Goal: Information Seeking & Learning: Check status

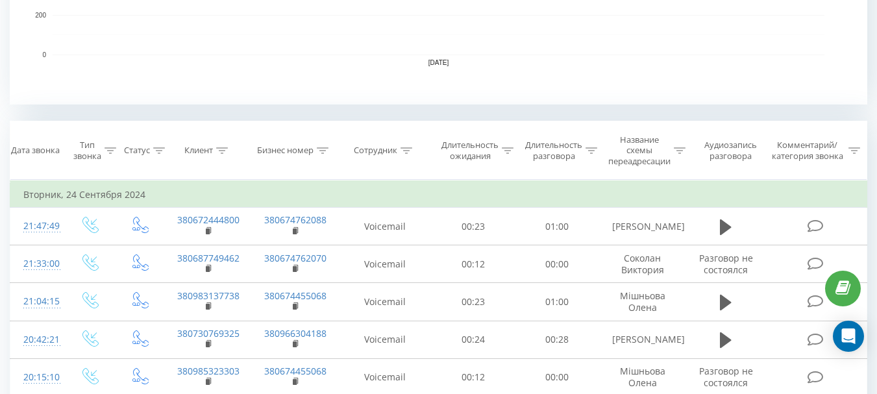
scroll to position [455, 0]
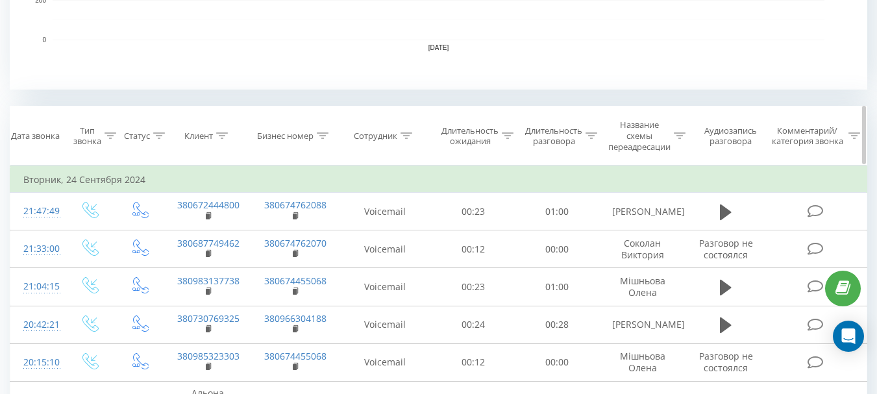
click at [409, 138] on icon at bounding box center [407, 135] width 12 height 6
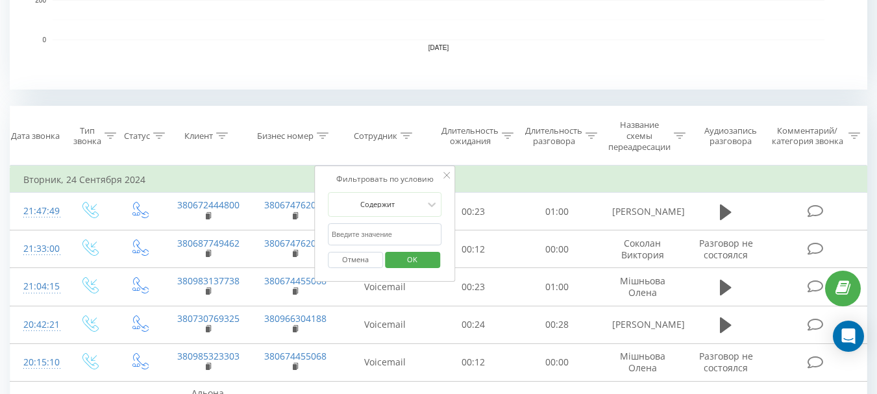
click at [394, 233] on input "text" at bounding box center [385, 234] width 114 height 23
type input "[PERSON_NAME]"
click at [423, 251] on span "OK" at bounding box center [412, 259] width 36 height 20
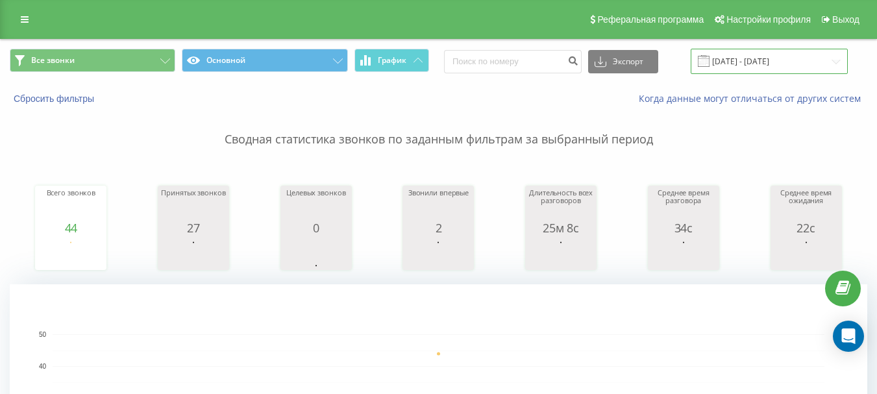
click at [770, 62] on input "[DATE] - [DATE]" at bounding box center [769, 61] width 157 height 25
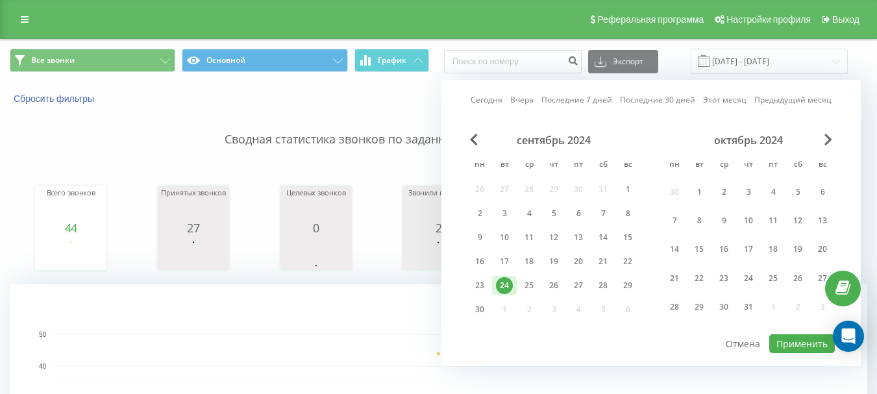
click at [823, 140] on div "октябрь 2024" at bounding box center [748, 140] width 173 height 13
click at [829, 139] on span "Next Month" at bounding box center [829, 140] width 8 height 12
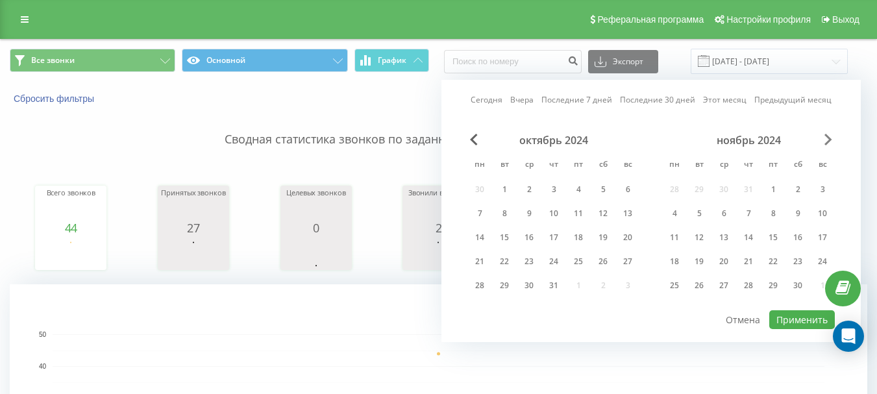
click at [829, 139] on span "Next Month" at bounding box center [829, 140] width 8 height 12
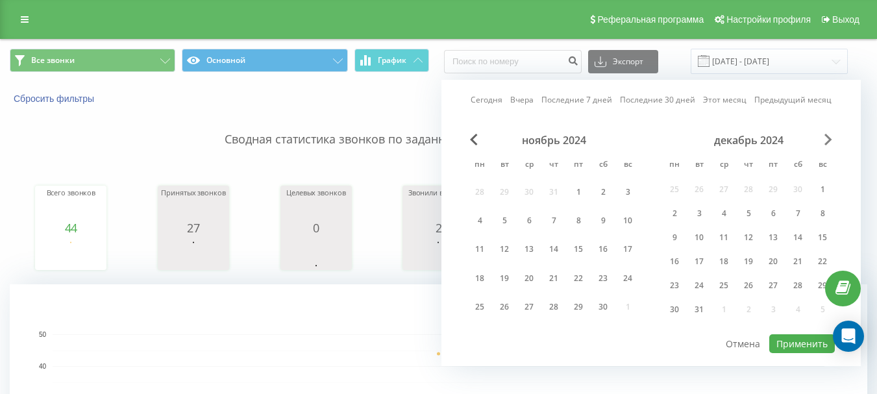
click at [829, 139] on span "Next Month" at bounding box center [829, 140] width 8 height 12
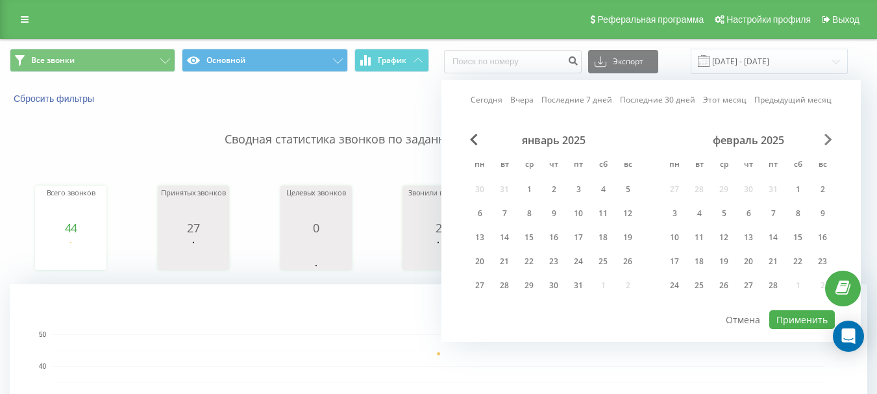
click at [829, 139] on span "Next Month" at bounding box center [829, 140] width 8 height 12
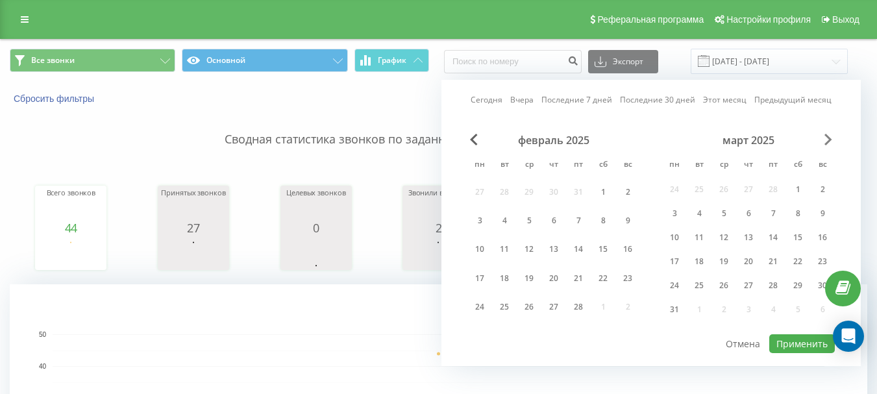
click at [829, 139] on span "Next Month" at bounding box center [829, 140] width 8 height 12
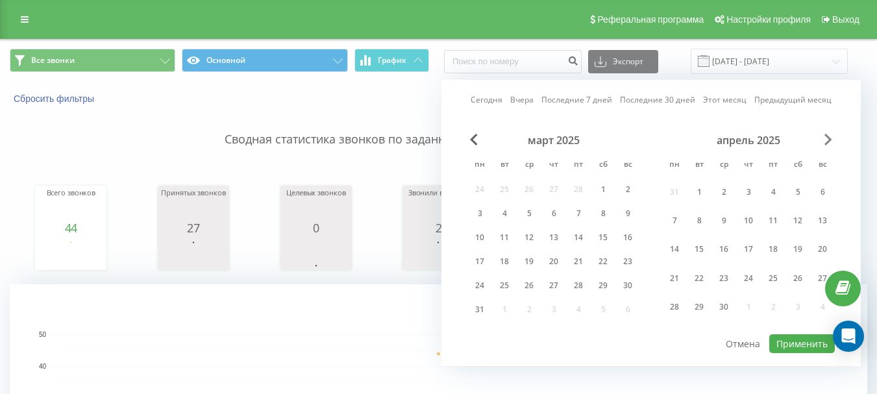
click at [829, 139] on span "Next Month" at bounding box center [829, 140] width 8 height 12
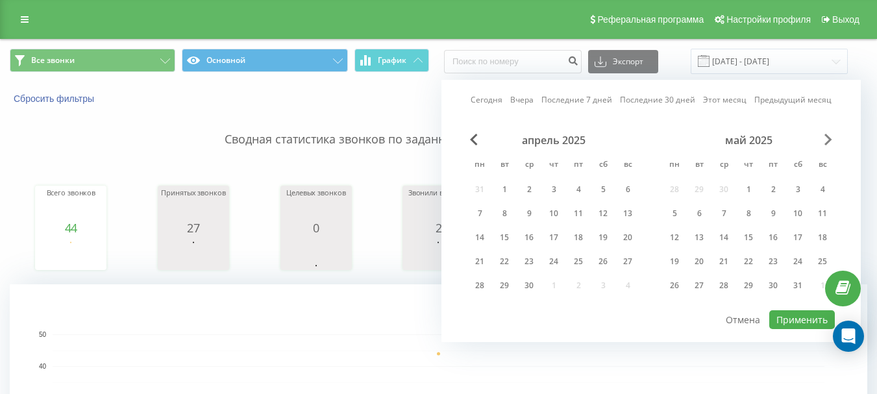
click at [829, 139] on span "Next Month" at bounding box center [829, 140] width 8 height 12
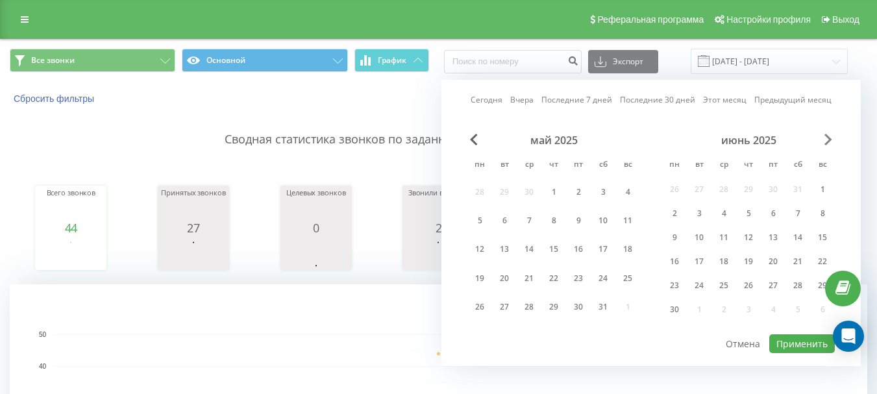
click at [829, 139] on span "Next Month" at bounding box center [829, 140] width 8 height 12
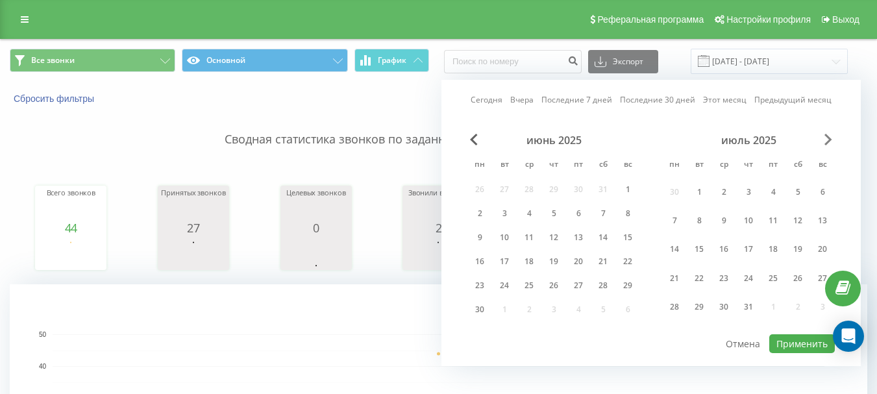
click at [829, 139] on span "Next Month" at bounding box center [829, 140] width 8 height 12
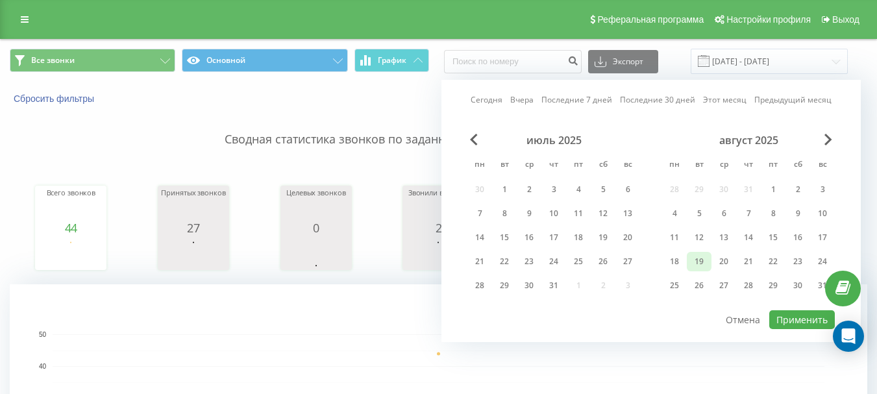
click at [702, 264] on div "19" at bounding box center [699, 261] width 17 height 17
click at [803, 316] on button "Применить" at bounding box center [802, 319] width 66 height 19
type input "[DATE] - [DATE]"
